Goal: Navigation & Orientation: Find specific page/section

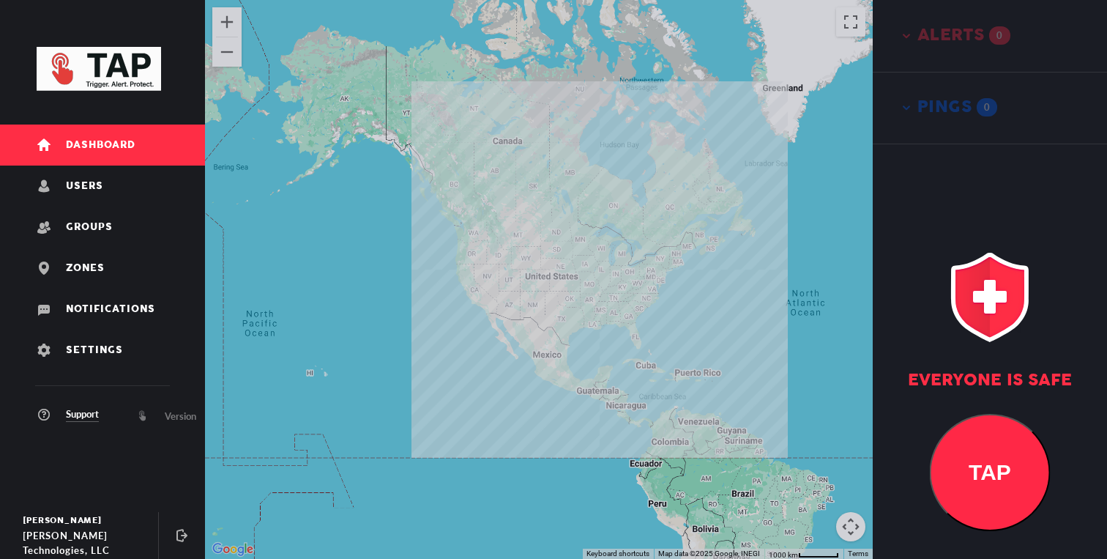
drag, startPoint x: 650, startPoint y: 294, endPoint x: 568, endPoint y: 319, distance: 85.3
click at [568, 319] on div at bounding box center [539, 279] width 668 height 559
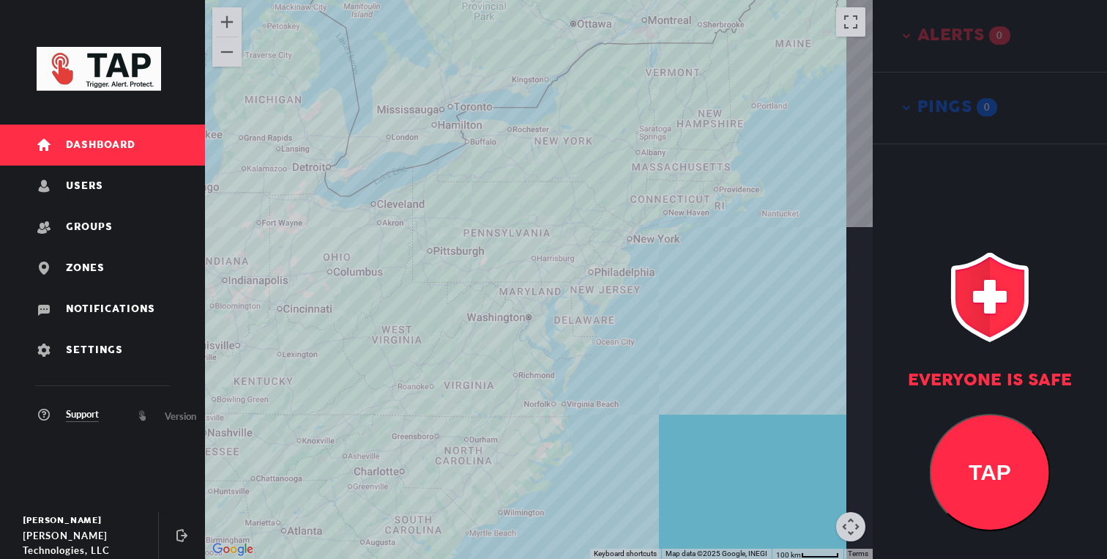
drag, startPoint x: 647, startPoint y: 289, endPoint x: 505, endPoint y: 310, distance: 143.7
click at [505, 310] on div at bounding box center [539, 279] width 668 height 559
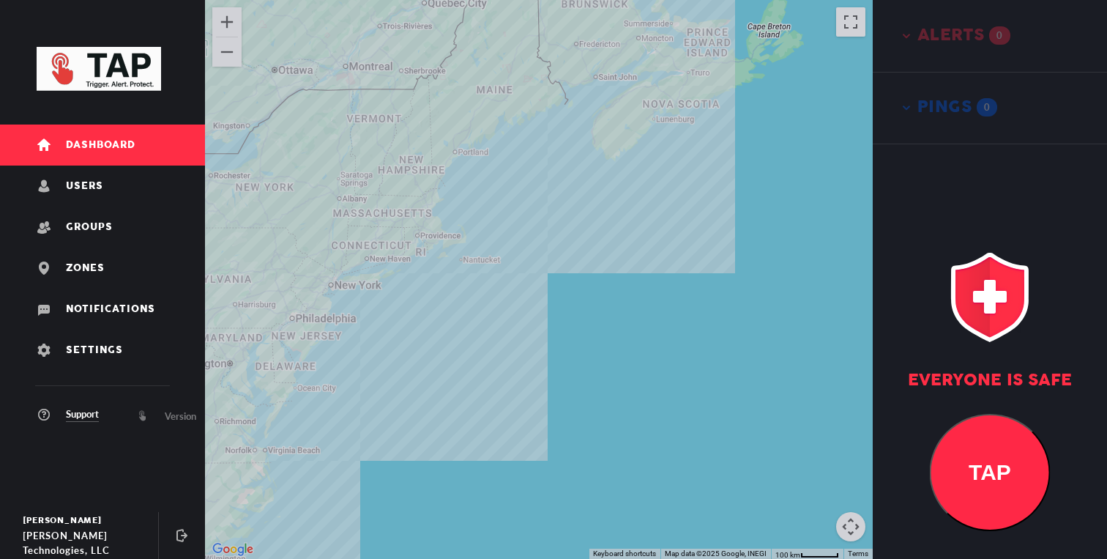
drag, startPoint x: 475, startPoint y: 281, endPoint x: 586, endPoint y: 281, distance: 111.3
click at [586, 281] on div at bounding box center [539, 279] width 668 height 559
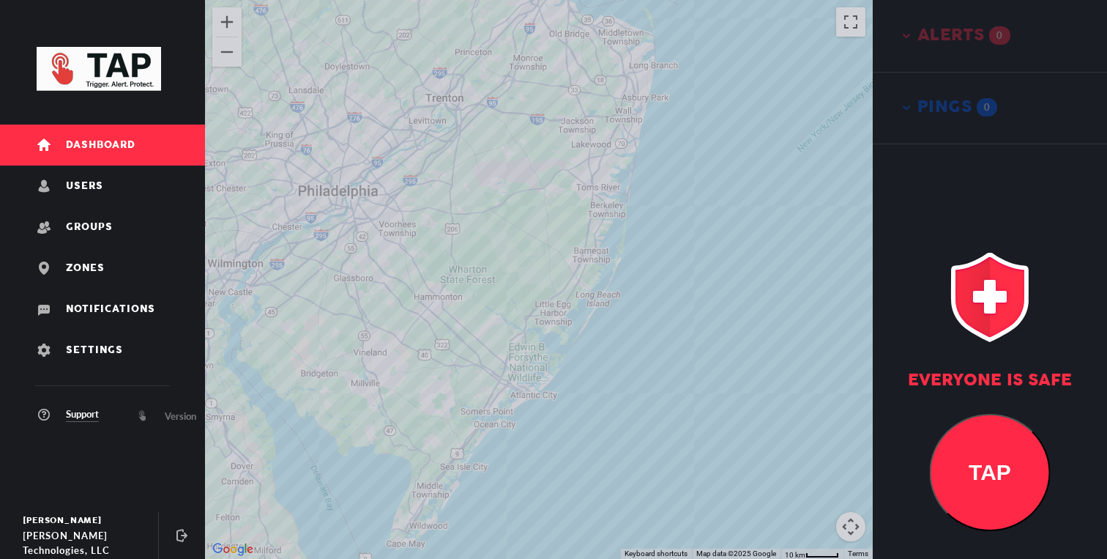
drag, startPoint x: 591, startPoint y: 262, endPoint x: 568, endPoint y: 371, distance: 111.6
click at [568, 371] on div at bounding box center [539, 279] width 668 height 559
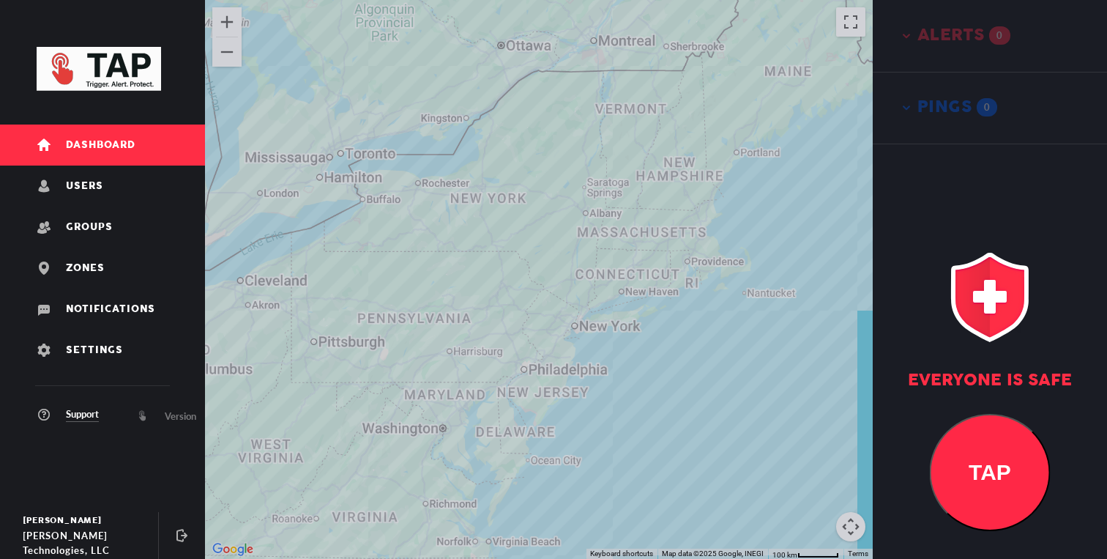
drag, startPoint x: 618, startPoint y: 295, endPoint x: 558, endPoint y: 339, distance: 74.4
click at [562, 337] on div at bounding box center [539, 279] width 668 height 559
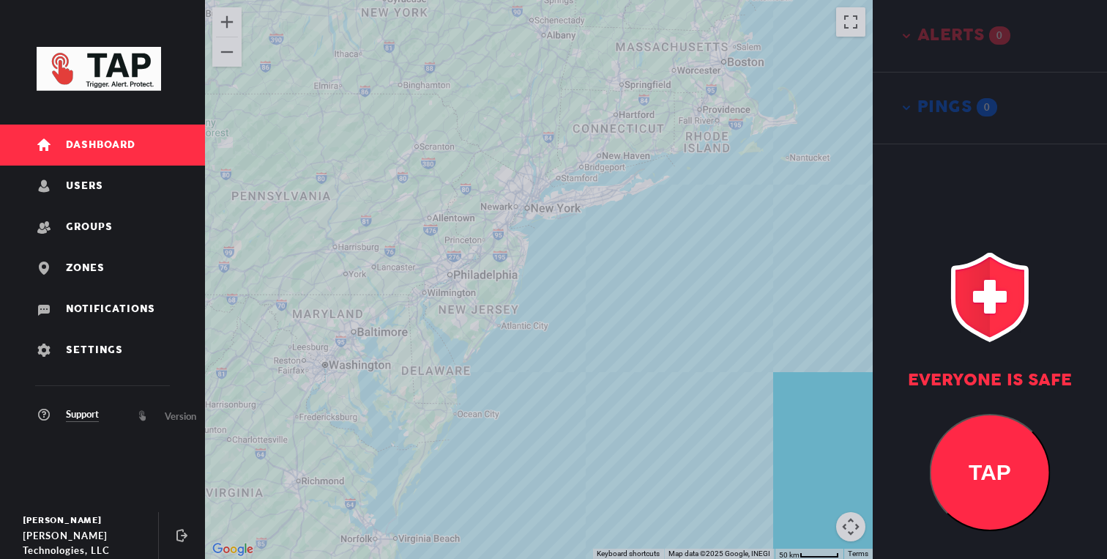
drag, startPoint x: 503, startPoint y: 314, endPoint x: 503, endPoint y: 349, distance: 35.2
click at [503, 349] on div at bounding box center [539, 279] width 668 height 559
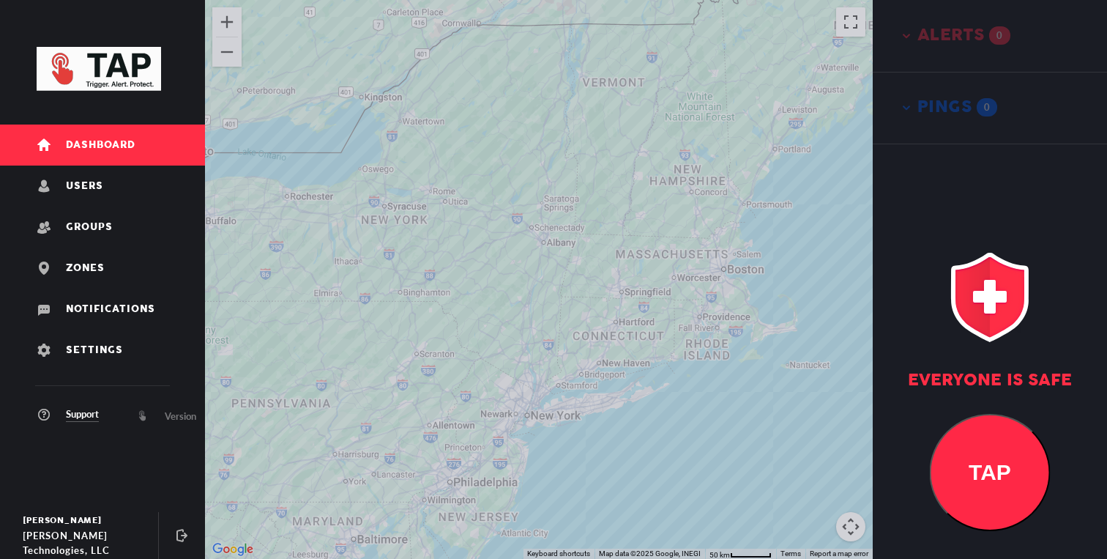
drag, startPoint x: 523, startPoint y: 396, endPoint x: 534, endPoint y: 345, distance: 51.7
click at [534, 345] on div at bounding box center [539, 279] width 668 height 559
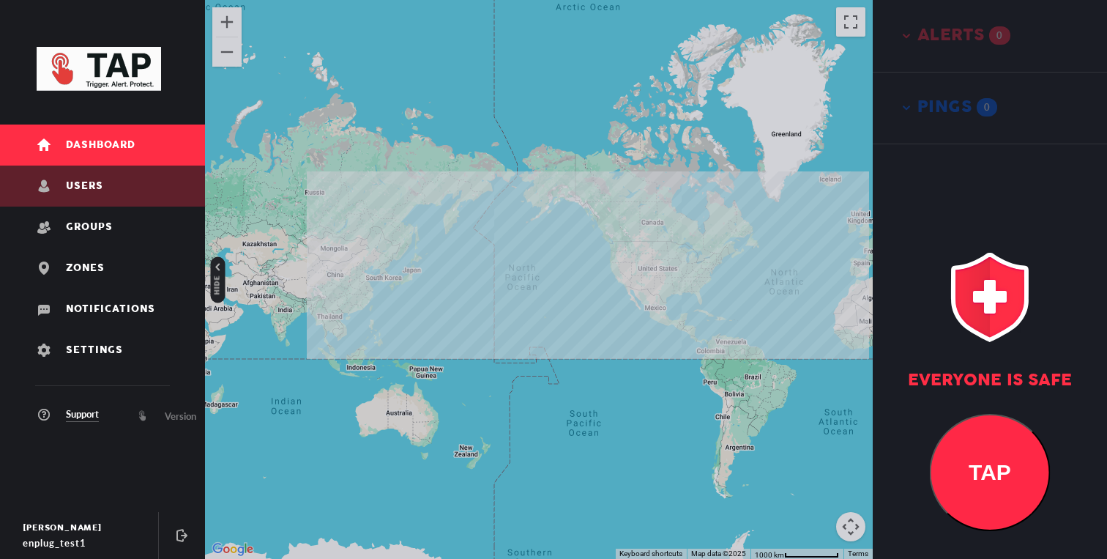
click at [111, 196] on link "Users" at bounding box center [102, 186] width 205 height 41
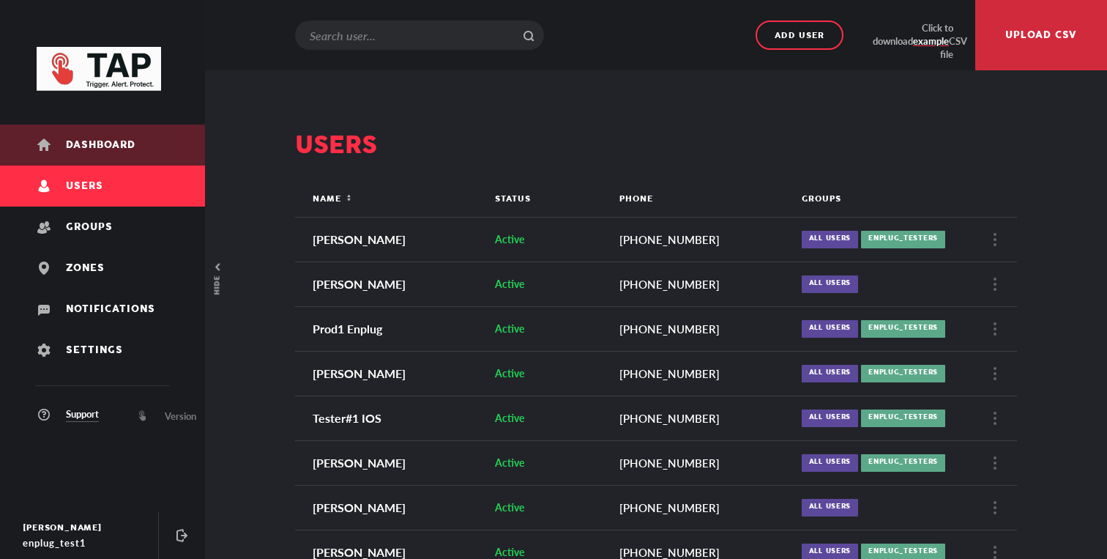
click at [101, 154] on link "Dashboard" at bounding box center [102, 145] width 205 height 41
